Goal: Transaction & Acquisition: Purchase product/service

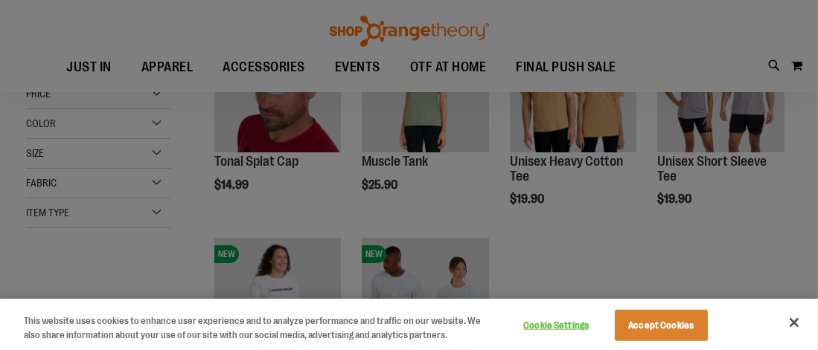
scroll to position [74, 0]
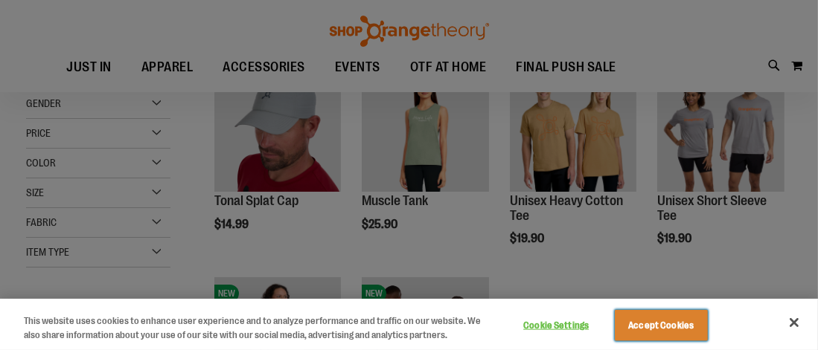
click at [684, 332] on button "Accept Cookies" at bounding box center [661, 325] width 93 height 31
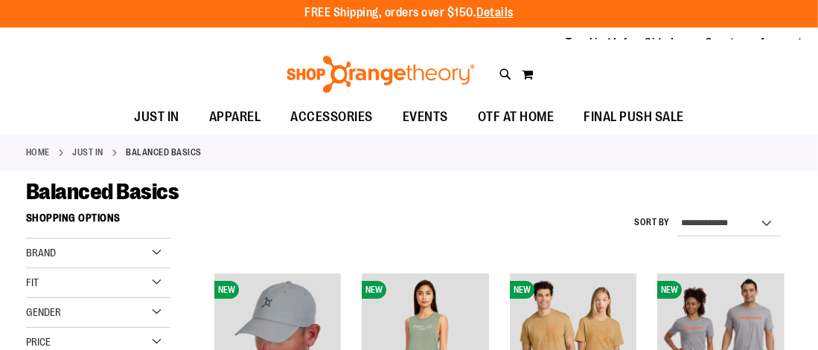
scroll to position [0, 0]
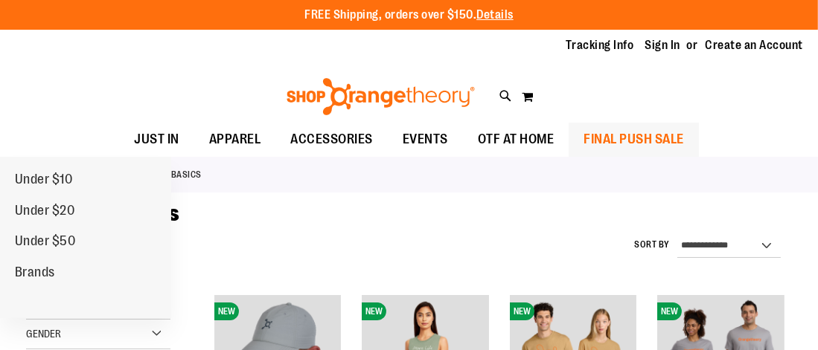
click at [626, 144] on span "FINAL PUSH SALE" at bounding box center [633, 139] width 100 height 33
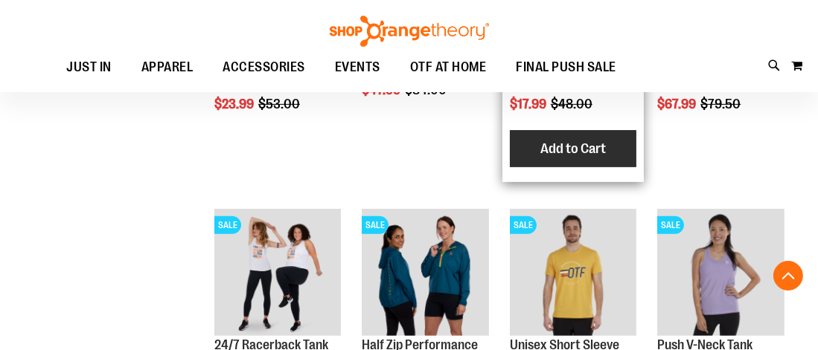
scroll to position [669, 0]
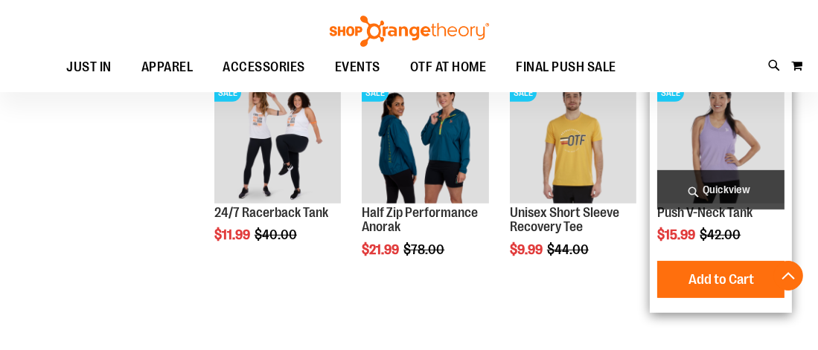
scroll to position [743, 0]
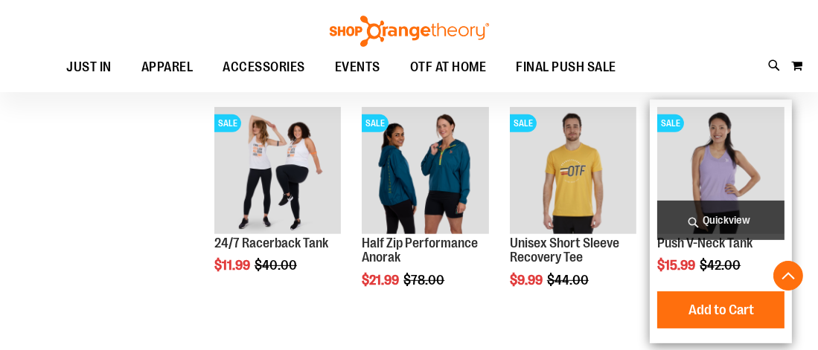
click at [729, 182] on img "product" at bounding box center [720, 170] width 127 height 127
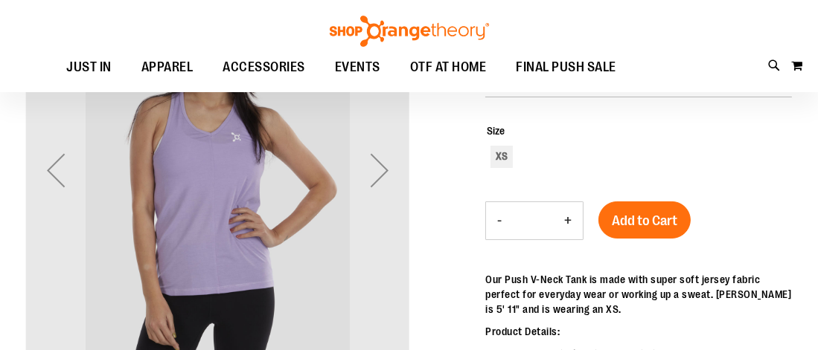
scroll to position [198, 0]
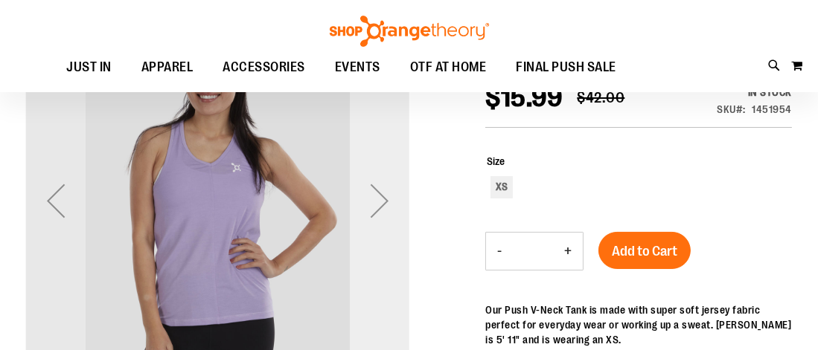
click at [385, 206] on div "Next" at bounding box center [380, 201] width 60 height 60
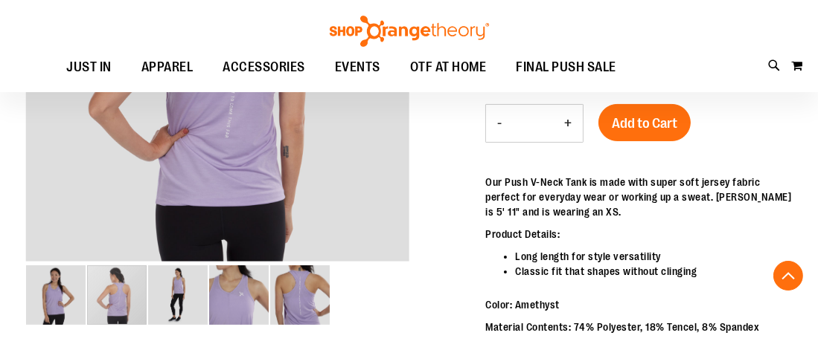
scroll to position [396, 0]
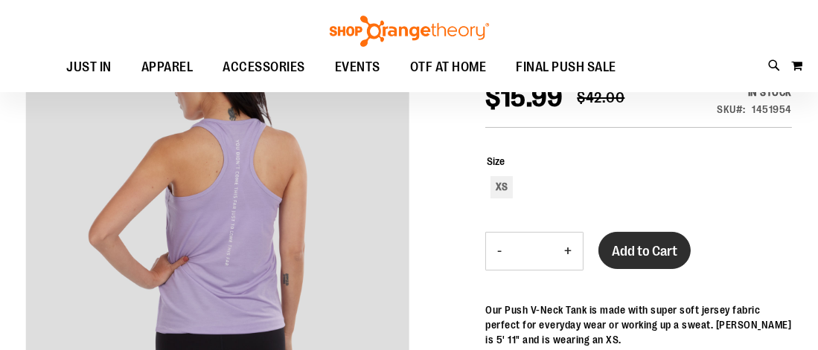
click at [635, 253] on span "Add to Cart" at bounding box center [644, 251] width 65 height 16
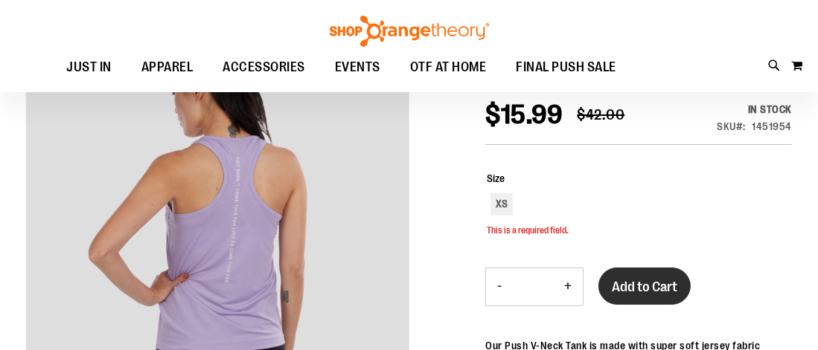
scroll to position [177, 0]
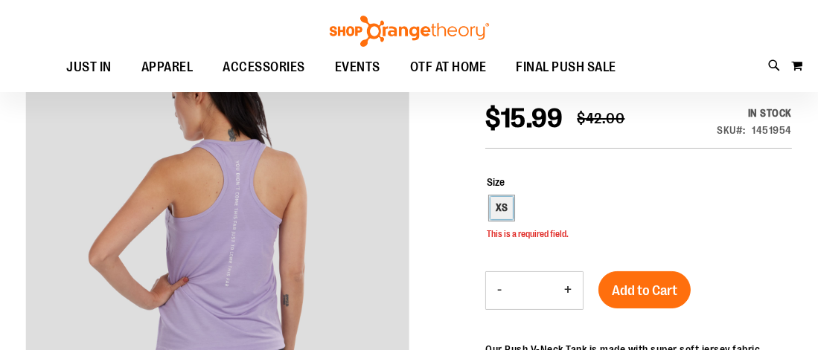
click at [500, 204] on div "XS" at bounding box center [501, 208] width 22 height 22
type input "***"
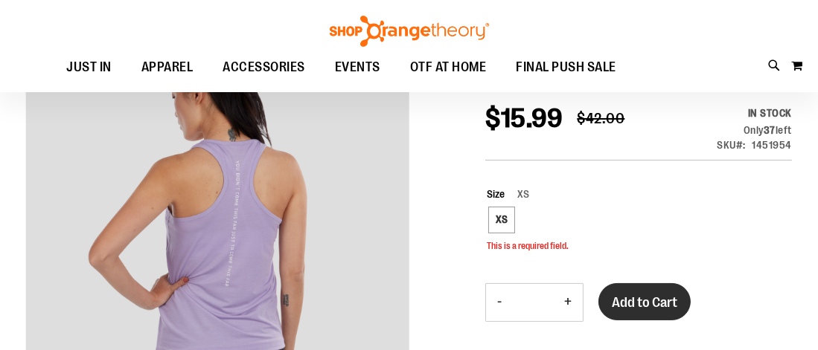
click at [634, 301] on span "Add to Cart" at bounding box center [644, 303] width 65 height 16
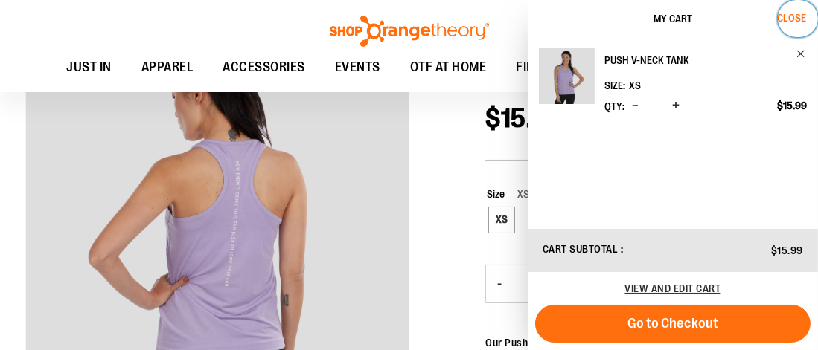
click at [793, 14] on span "Close" at bounding box center [791, 18] width 29 height 12
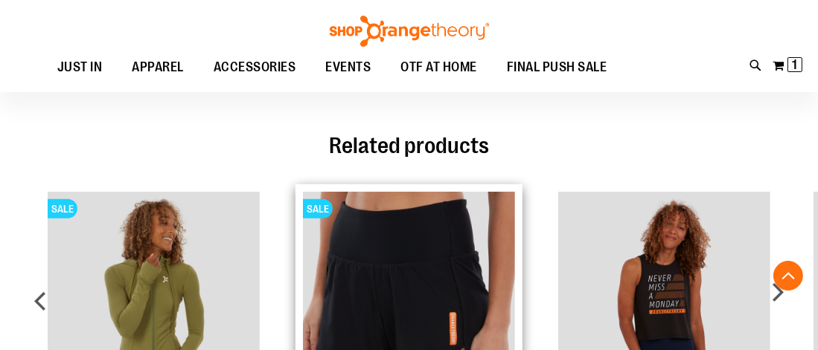
scroll to position [1045, 0]
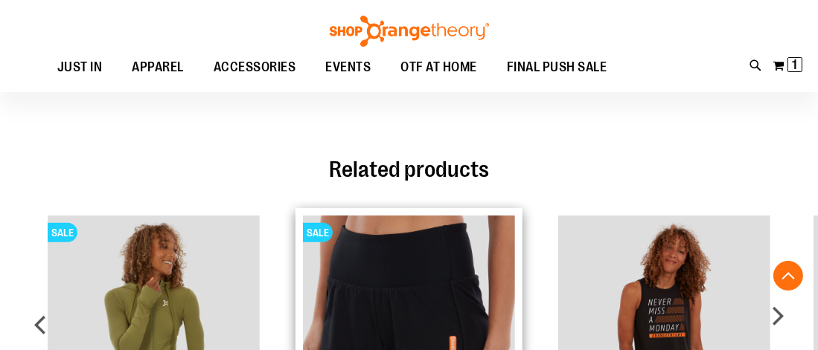
click at [411, 278] on img "Product Page Link" at bounding box center [409, 322] width 212 height 212
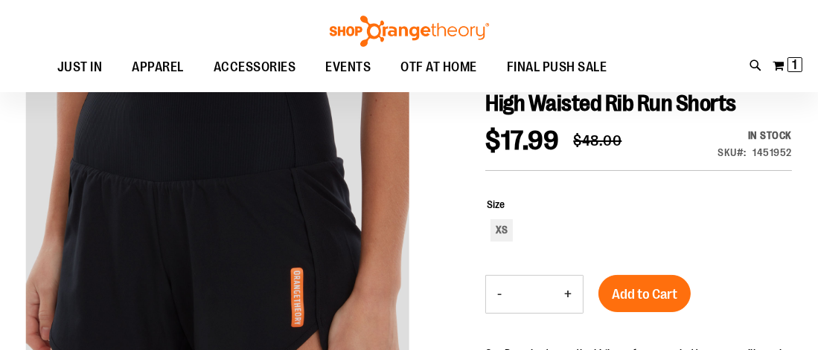
scroll to position [222, 0]
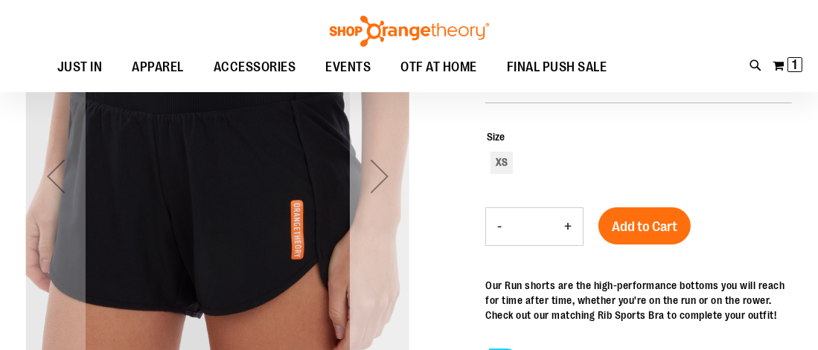
click at [379, 168] on div "Next" at bounding box center [380, 177] width 60 height 60
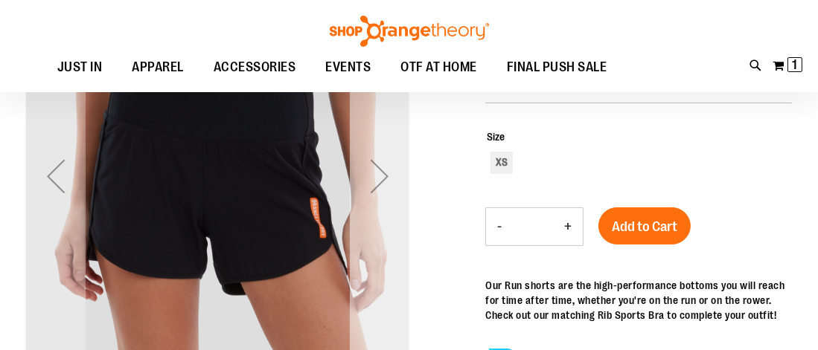
click at [379, 168] on div "Next" at bounding box center [380, 177] width 60 height 60
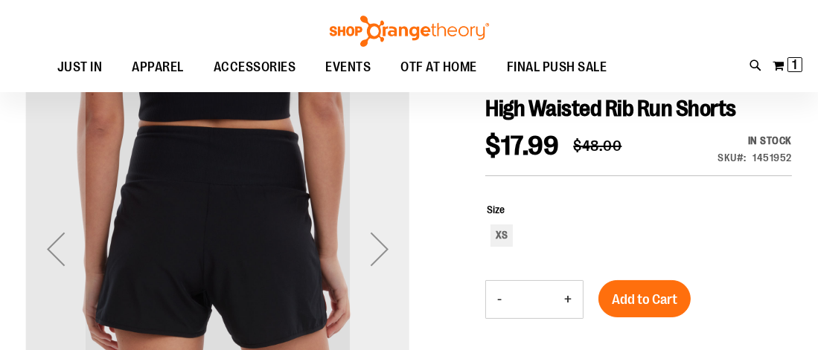
scroll to position [148, 0]
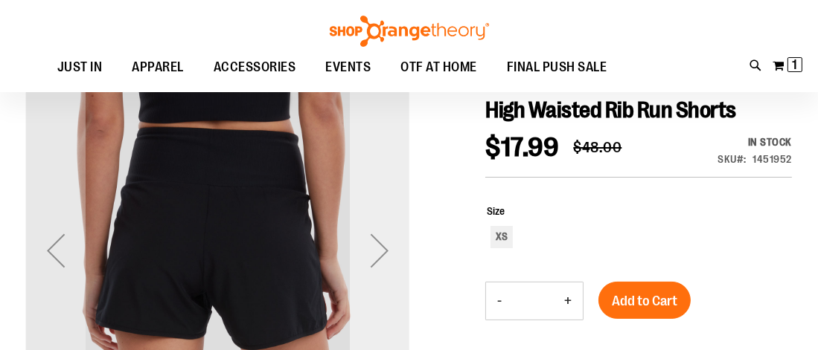
click at [380, 248] on div "Next" at bounding box center [380, 251] width 60 height 60
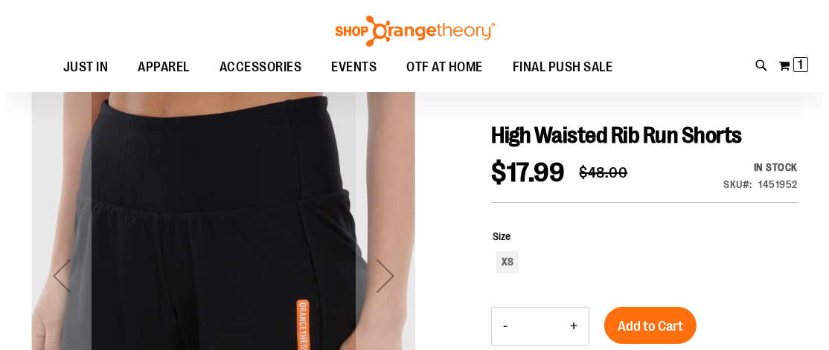
scroll to position [0, 0]
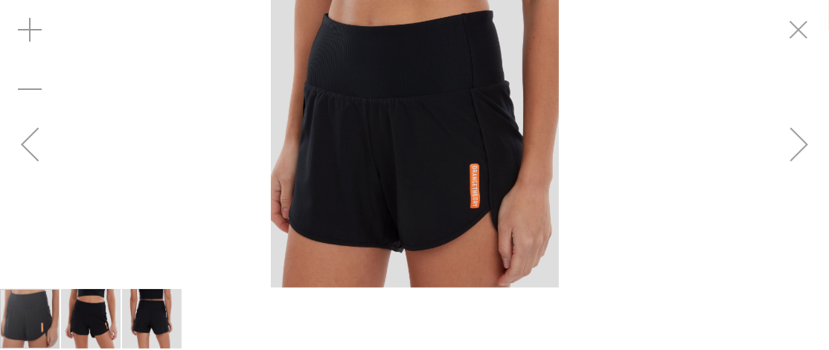
click at [89, 321] on img "image 2 of 3" at bounding box center [91, 319] width 60 height 60
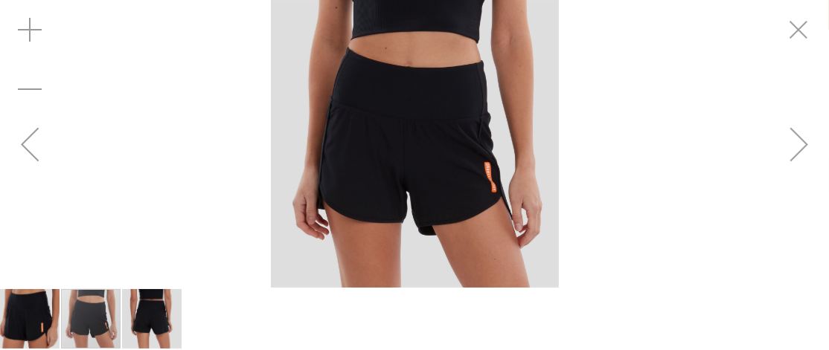
click at [122, 316] on img "image 3 of 3" at bounding box center [152, 319] width 60 height 60
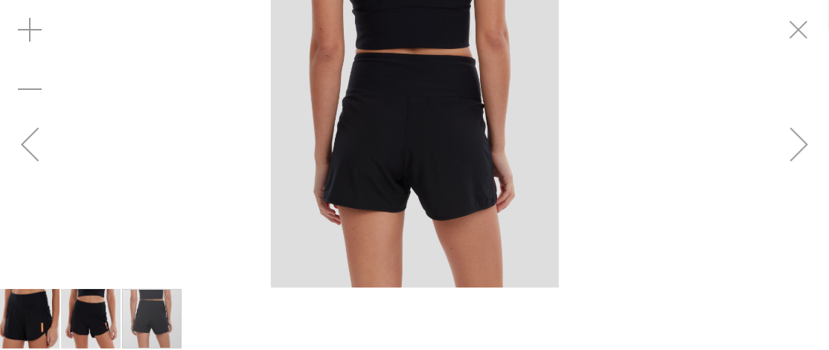
click at [38, 312] on img "image 1 of 3" at bounding box center [30, 319] width 60 height 60
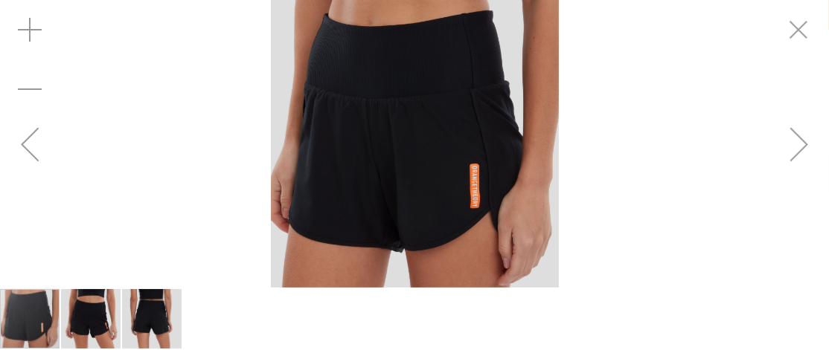
click at [33, 152] on div "Previous" at bounding box center [30, 145] width 60 height 60
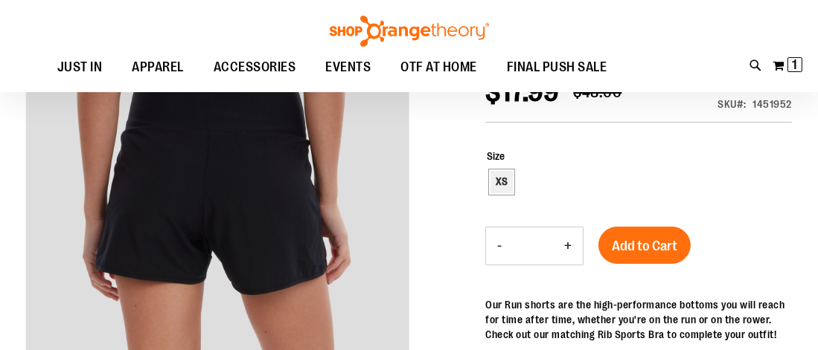
scroll to position [197, 0]
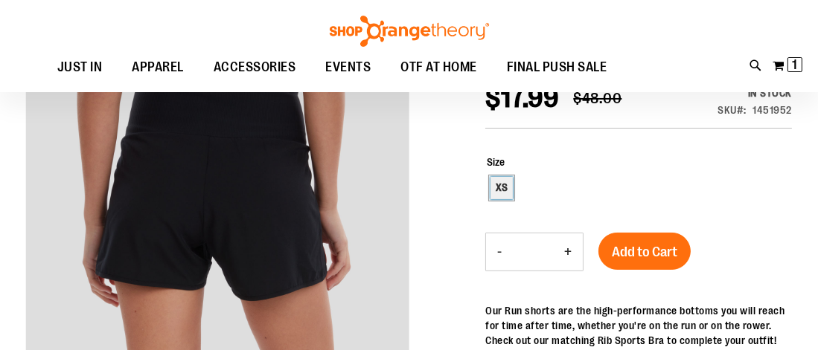
click at [495, 187] on div "XS" at bounding box center [501, 188] width 22 height 22
type input "***"
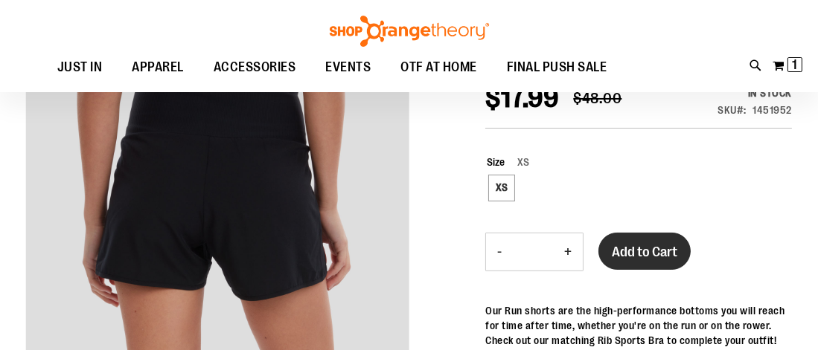
click at [620, 252] on span "Add to Cart" at bounding box center [644, 252] width 65 height 16
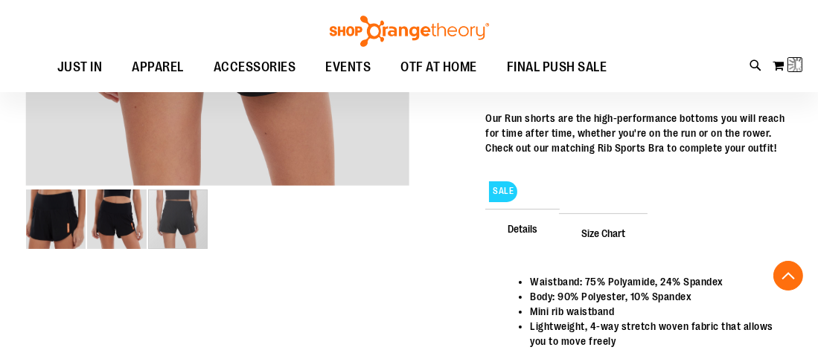
scroll to position [469, 0]
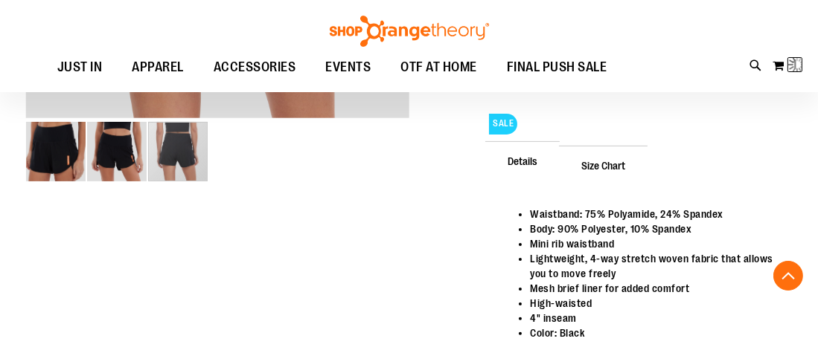
click at [616, 150] on span "Size Chart" at bounding box center [603, 165] width 89 height 39
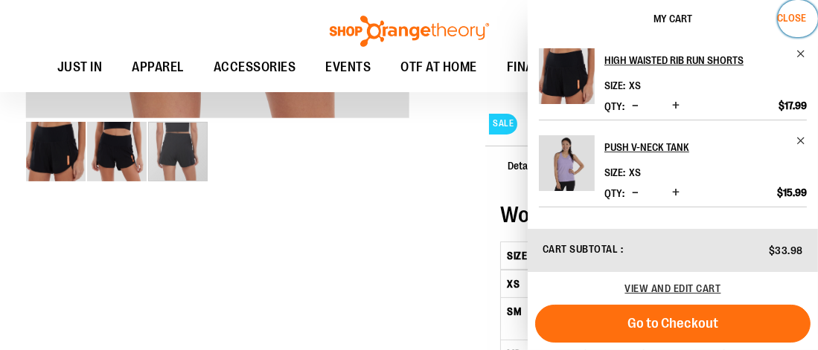
click at [797, 17] on span "Close" at bounding box center [791, 18] width 29 height 12
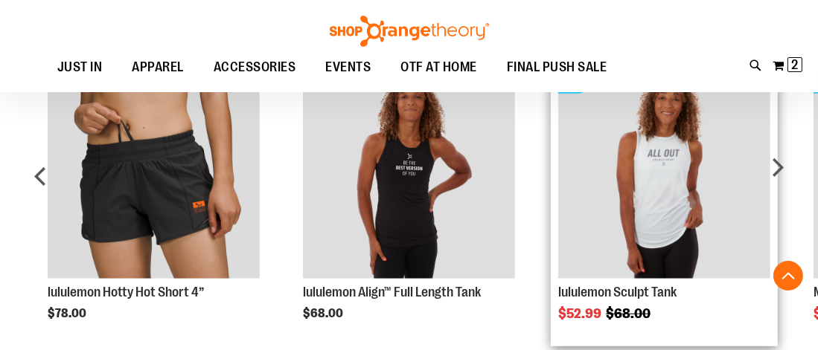
scroll to position [1065, 0]
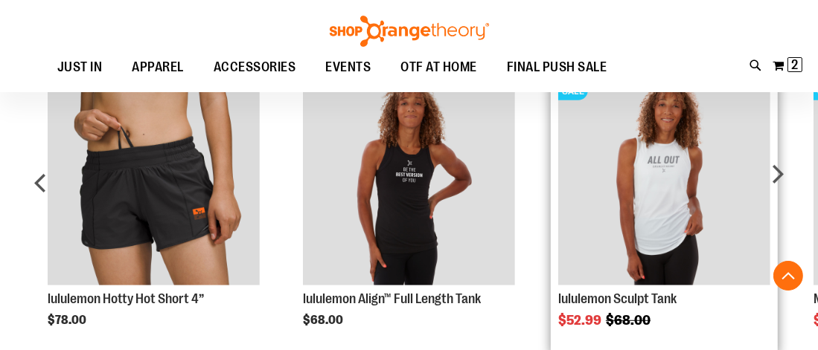
click at [656, 144] on img "Product Page Link" at bounding box center [664, 180] width 212 height 212
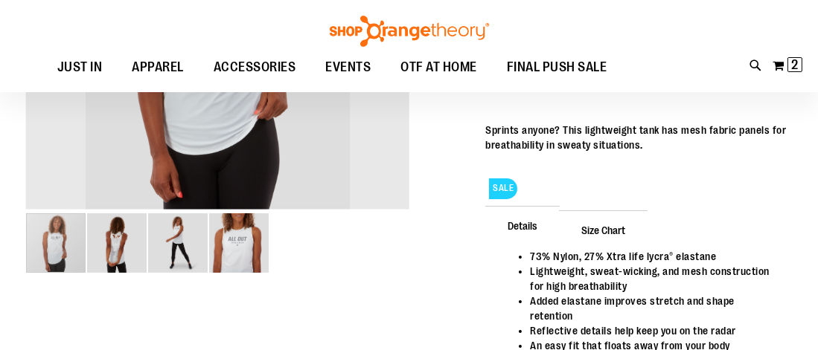
scroll to position [222, 0]
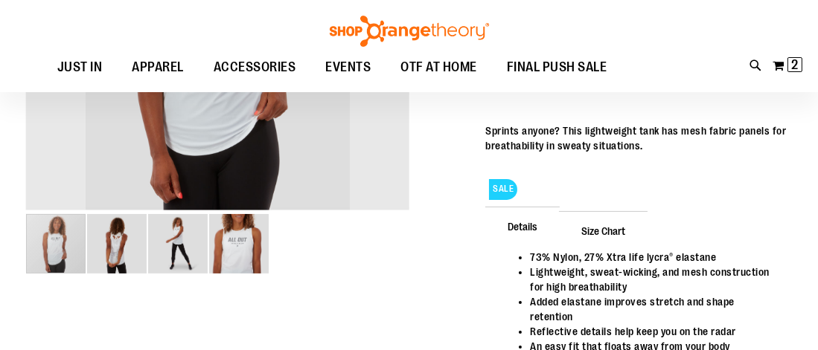
click at [107, 241] on img "image 2 of 4" at bounding box center [117, 244] width 60 height 60
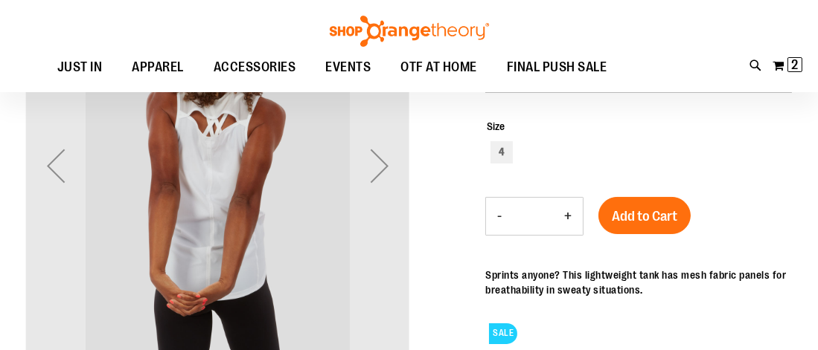
scroll to position [147, 0]
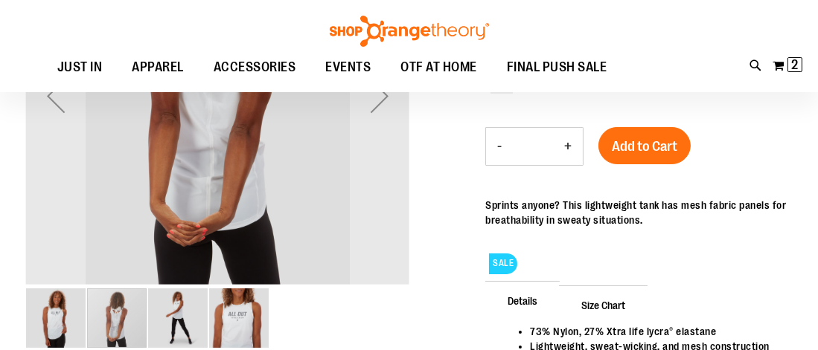
click at [188, 325] on img "image 3 of 4" at bounding box center [178, 319] width 60 height 60
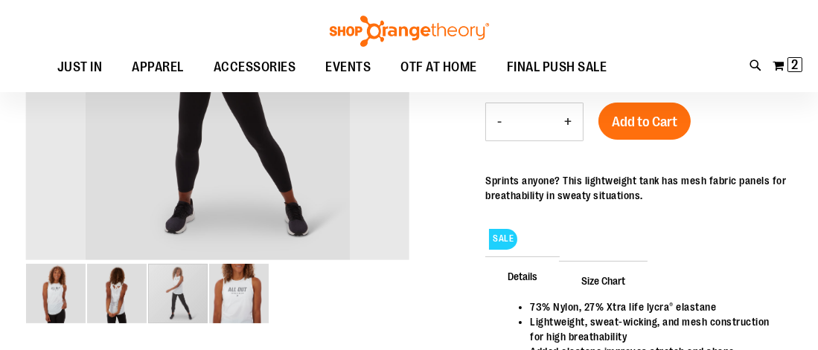
scroll to position [222, 0]
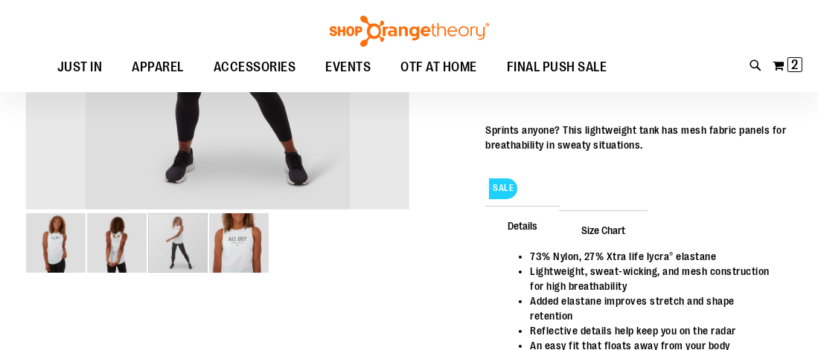
click at [242, 249] on img "image 4 of 4" at bounding box center [239, 244] width 60 height 60
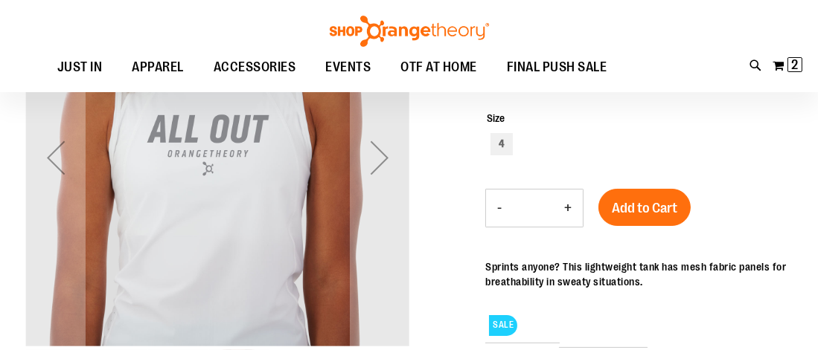
scroll to position [198, 0]
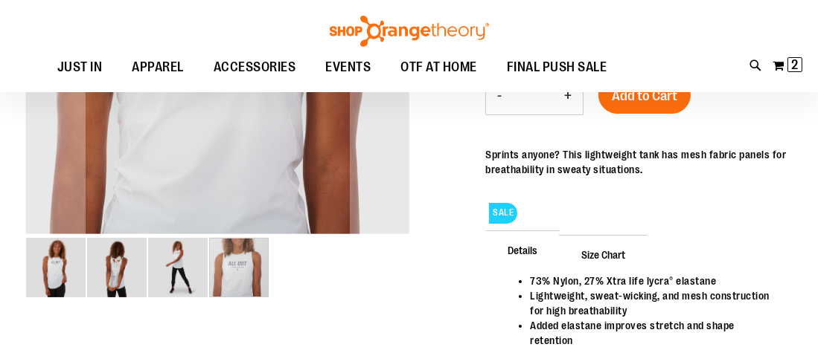
click at [179, 275] on img "image 3 of 4" at bounding box center [178, 268] width 60 height 60
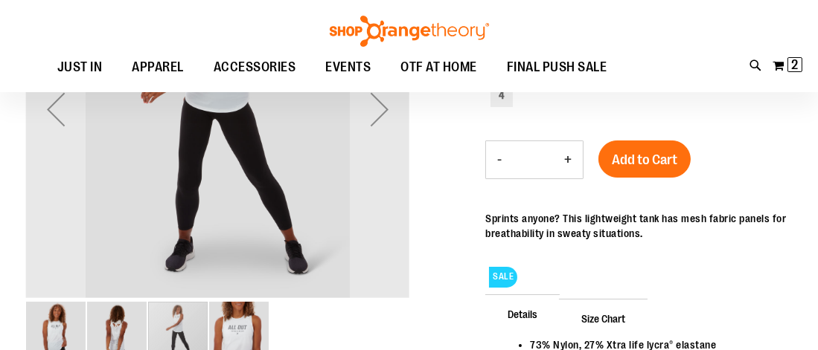
scroll to position [74, 0]
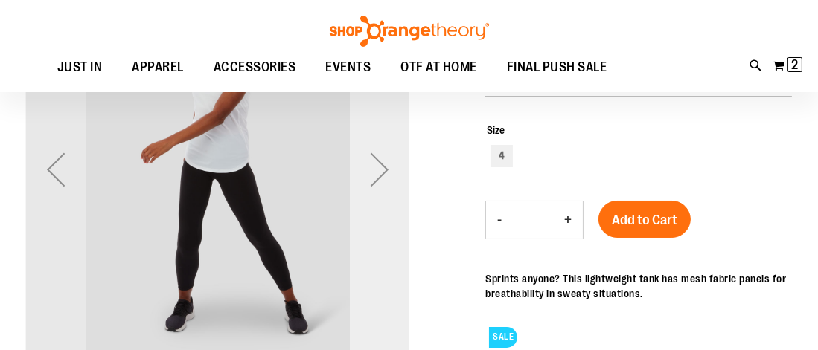
click at [378, 167] on div "Next" at bounding box center [380, 170] width 60 height 60
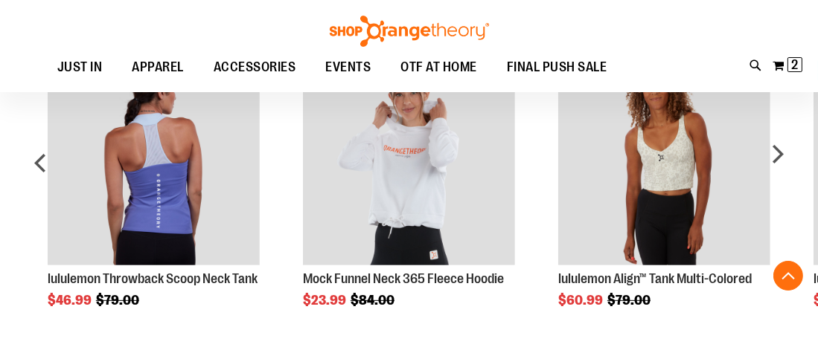
scroll to position [669, 0]
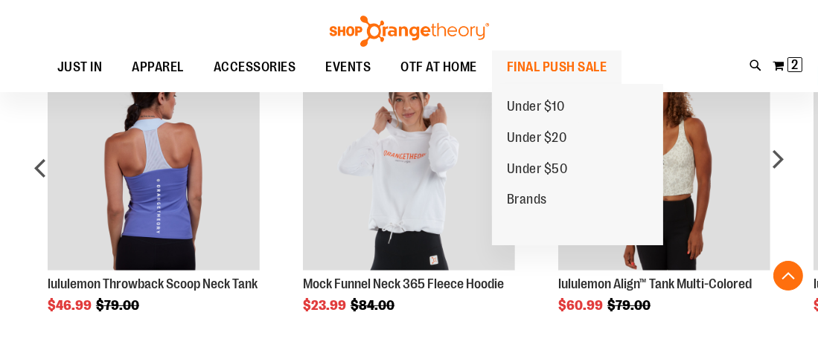
click at [553, 63] on span "FINAL PUSH SALE" at bounding box center [557, 67] width 100 height 33
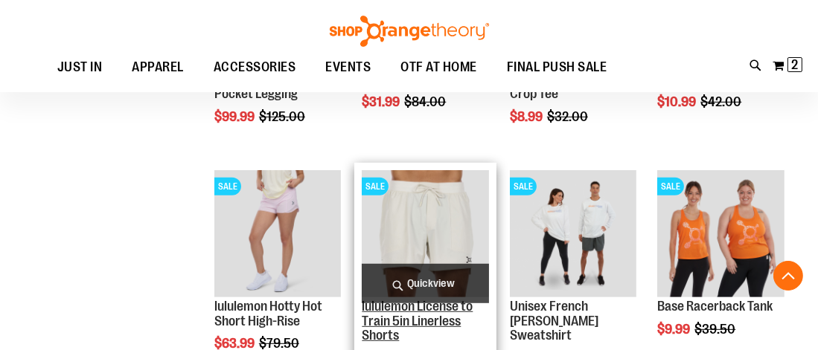
scroll to position [902, 0]
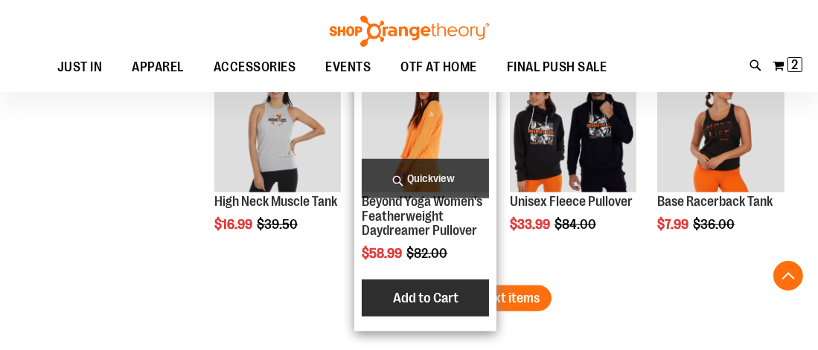
scroll to position [1890, 0]
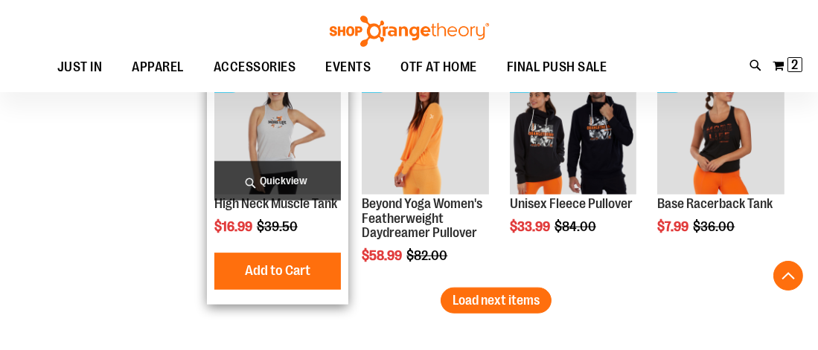
click at [289, 144] on img "product" at bounding box center [277, 131] width 127 height 127
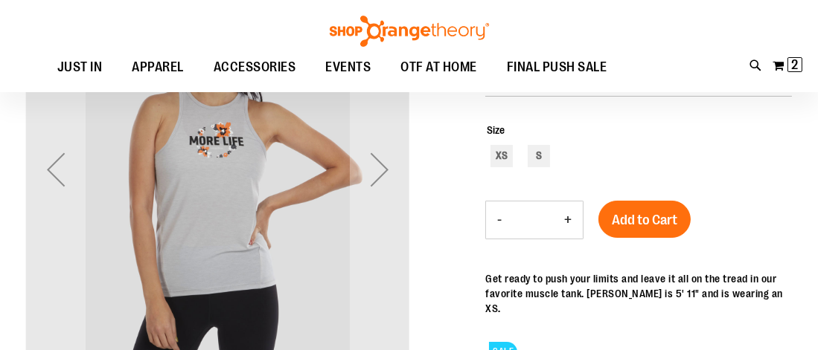
scroll to position [74, 0]
click at [376, 177] on div "Next" at bounding box center [380, 170] width 60 height 60
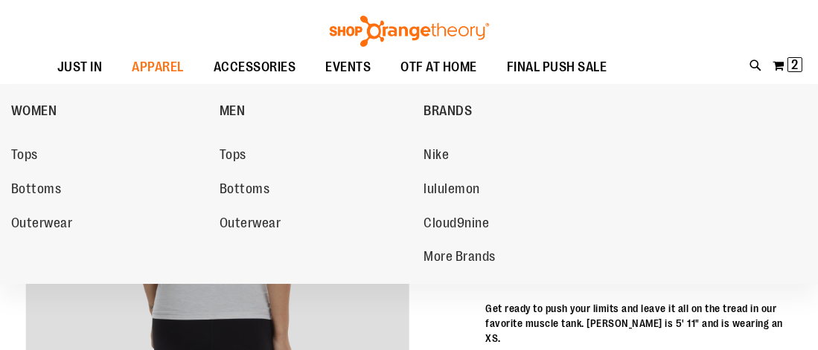
scroll to position [49, 0]
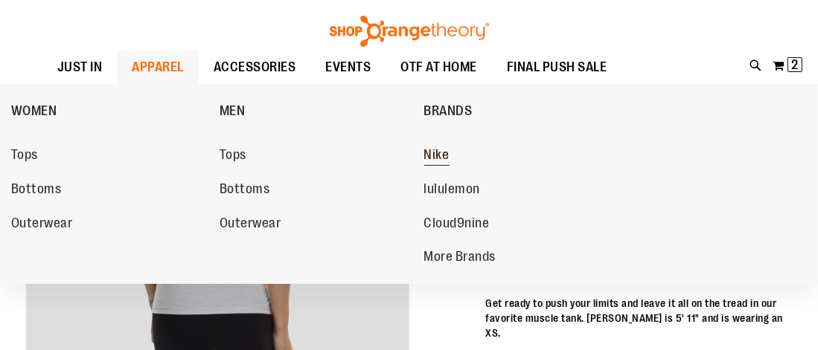
click at [432, 158] on span "Nike" at bounding box center [436, 156] width 25 height 19
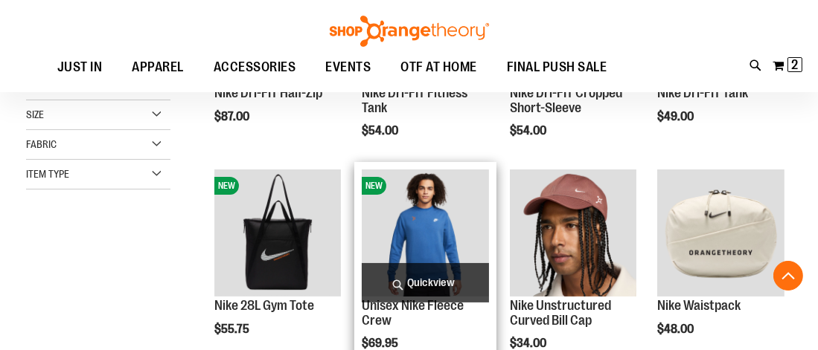
scroll to position [272, 0]
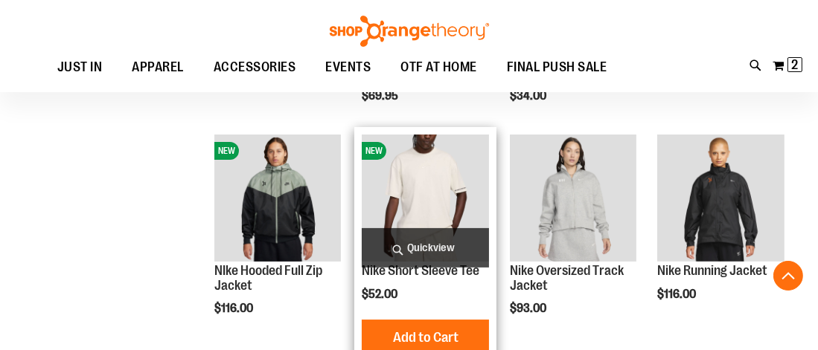
scroll to position [446, 0]
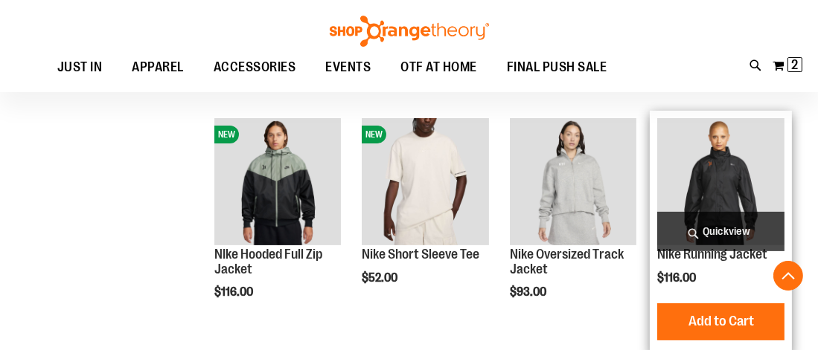
click at [730, 206] on img "product" at bounding box center [720, 181] width 127 height 127
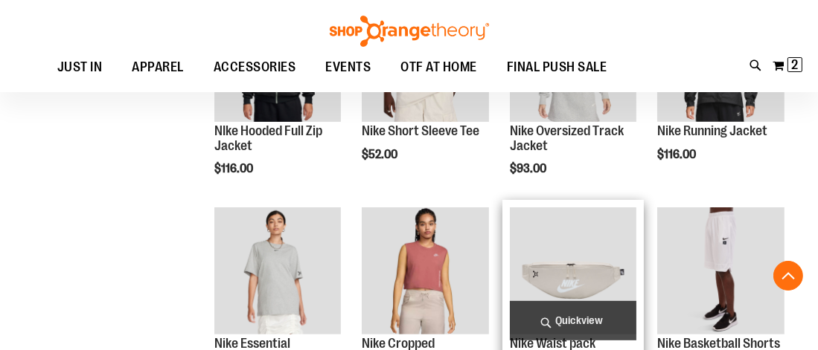
scroll to position [569, 0]
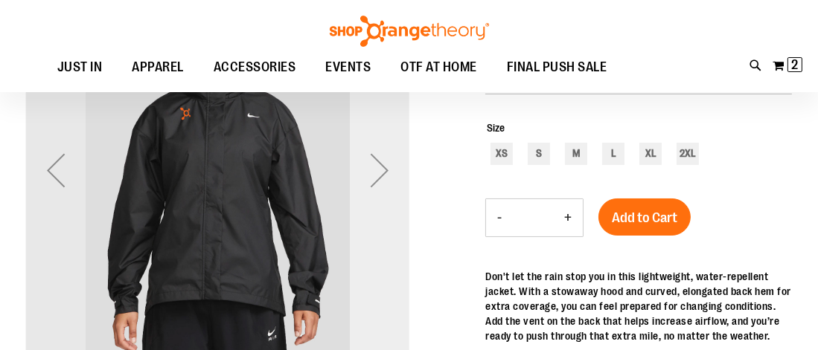
scroll to position [74, 0]
click at [376, 159] on div "Next" at bounding box center [380, 170] width 60 height 60
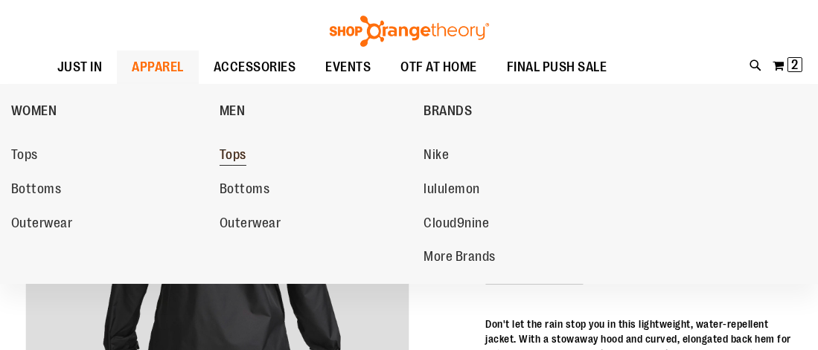
scroll to position [49, 0]
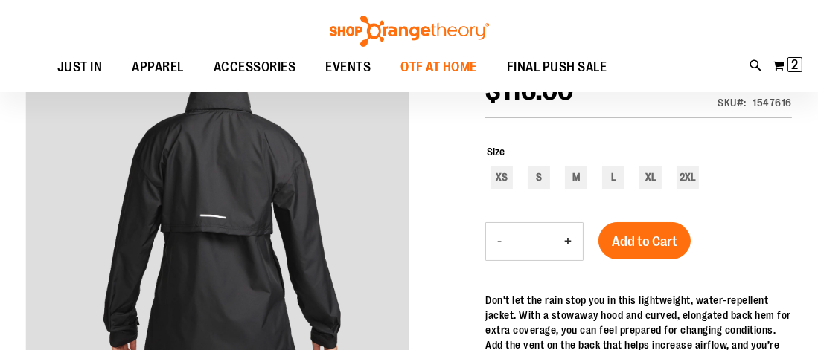
click at [464, 69] on span "OTF AT HOME" at bounding box center [438, 67] width 77 height 33
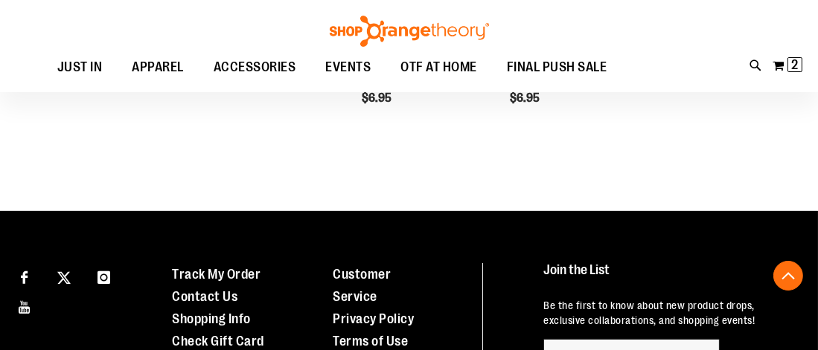
scroll to position [371, 0]
